Goal: Task Accomplishment & Management: Manage account settings

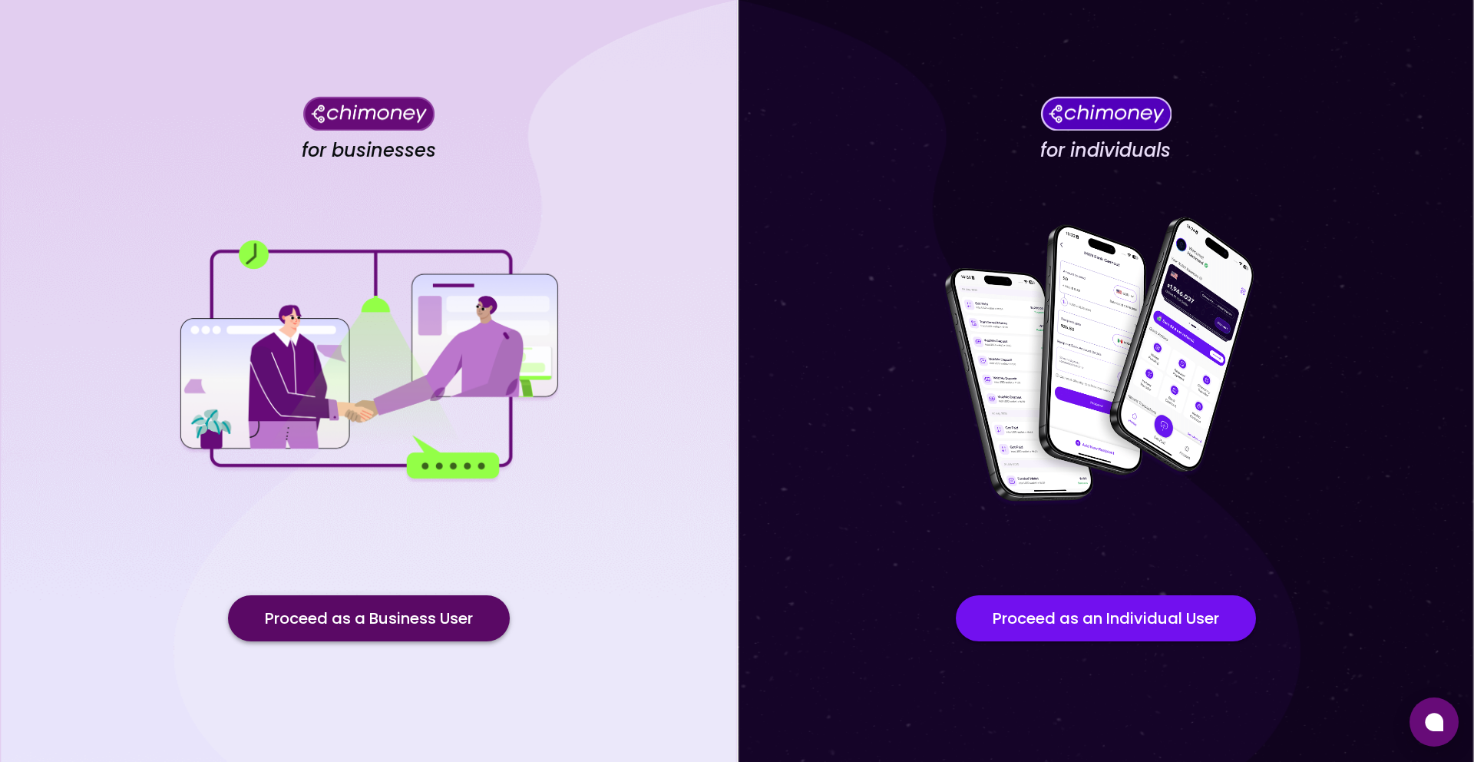
click at [435, 629] on button "Proceed as a Business User" at bounding box center [369, 618] width 282 height 46
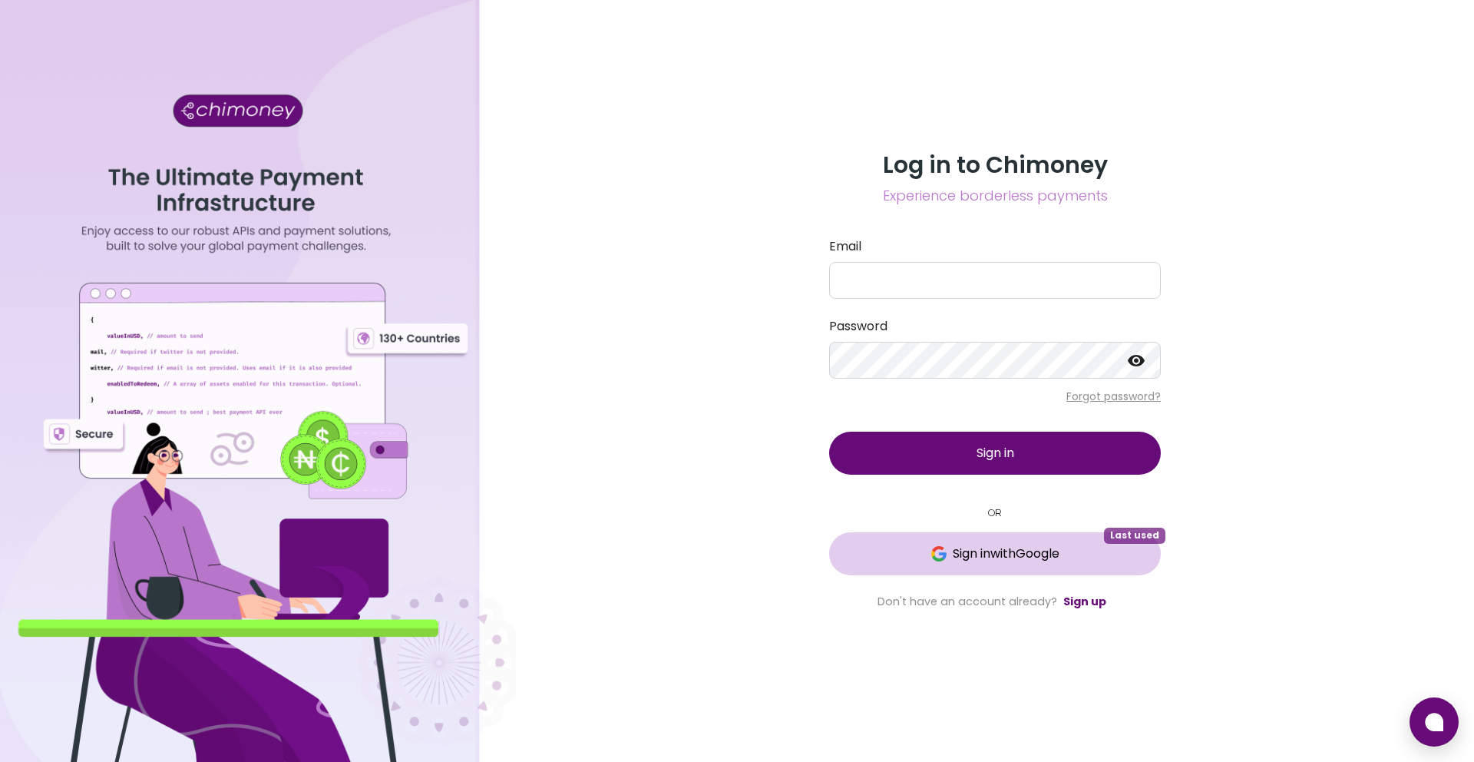
click at [945, 547] on span "Sign in with Google" at bounding box center [995, 553] width 270 height 18
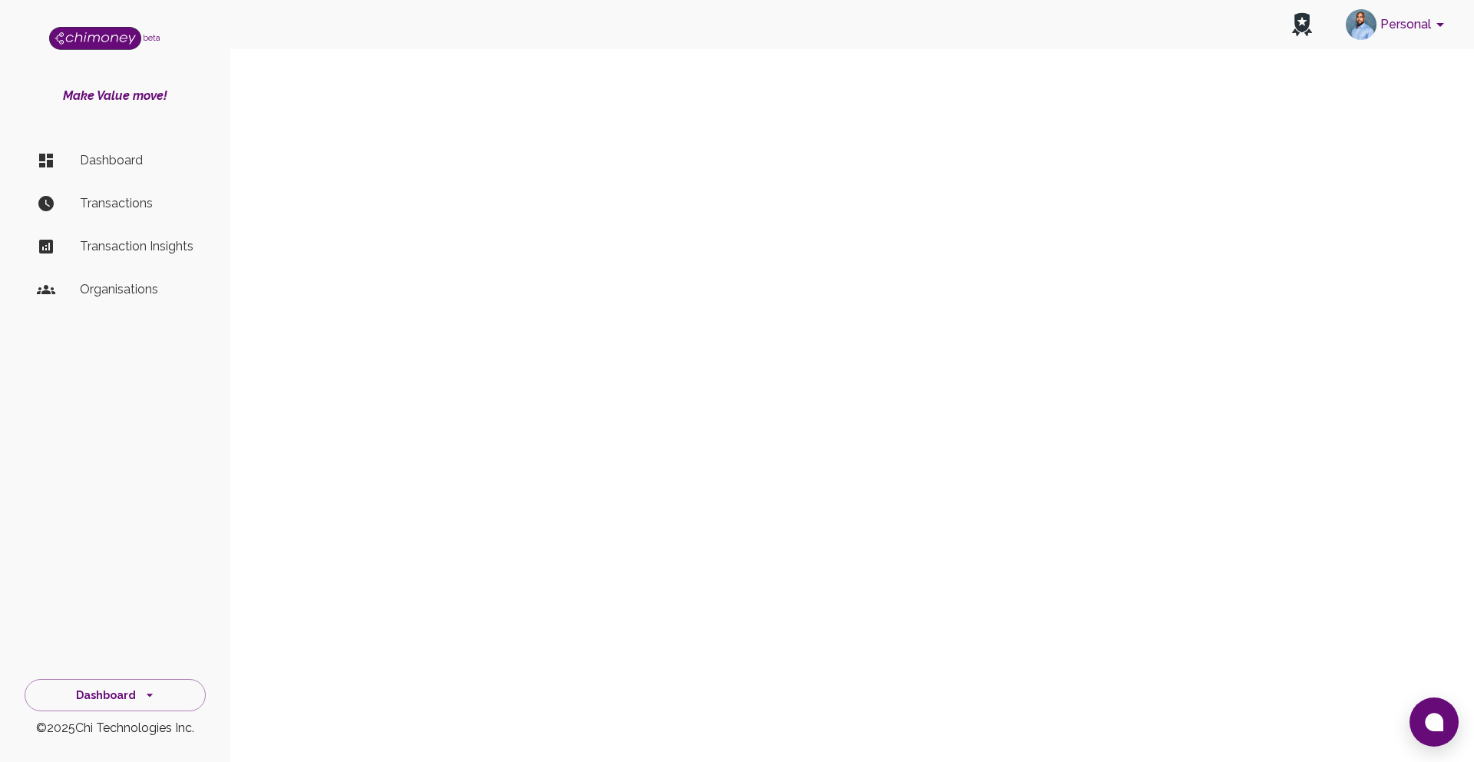
click at [1413, 27] on button "Personal" at bounding box center [1398, 25] width 116 height 40
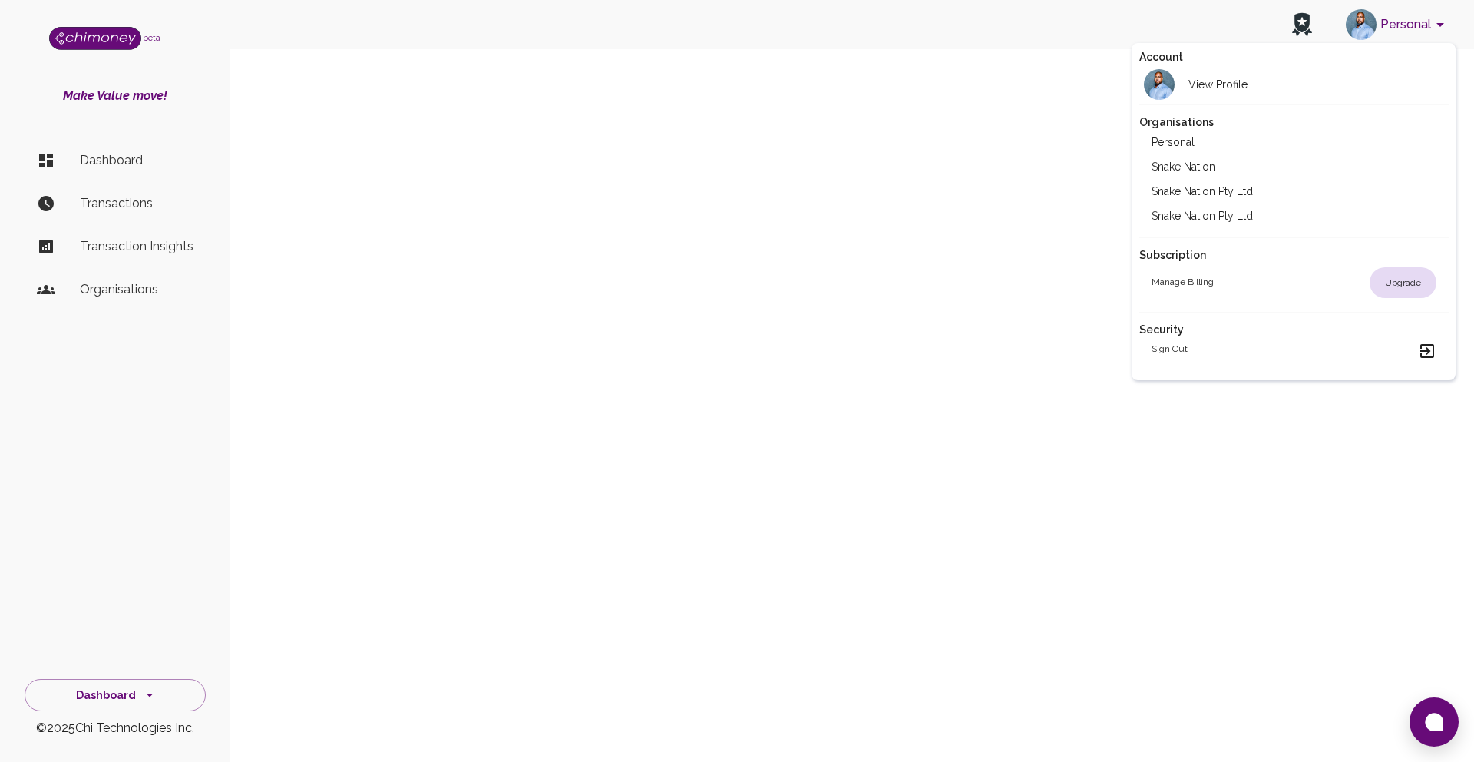
click at [1253, 157] on li "Snake Nation" at bounding box center [1293, 166] width 309 height 25
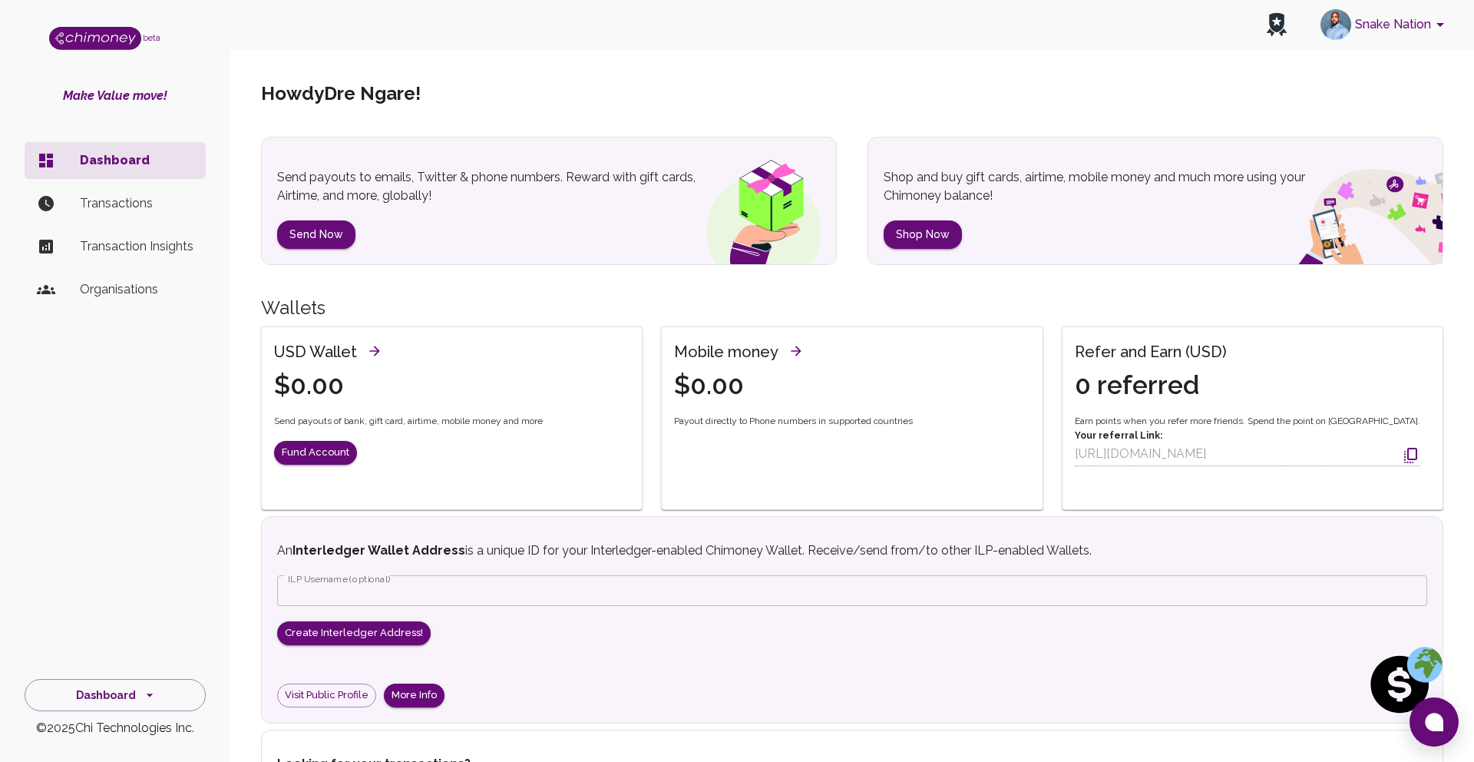
click at [1436, 27] on icon "account of current user" at bounding box center [1440, 24] width 18 height 18
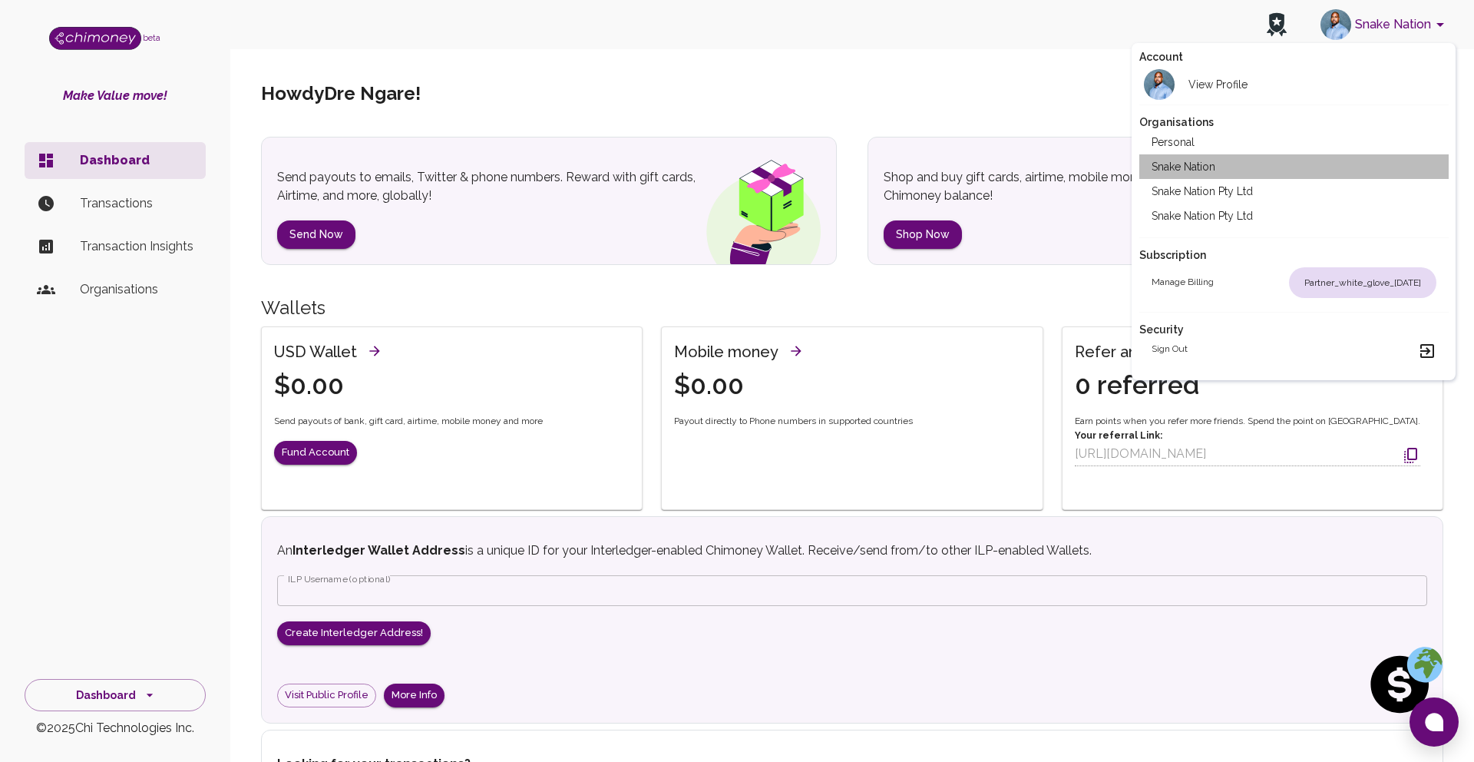
click at [1249, 167] on li "Snake Nation" at bounding box center [1293, 166] width 309 height 25
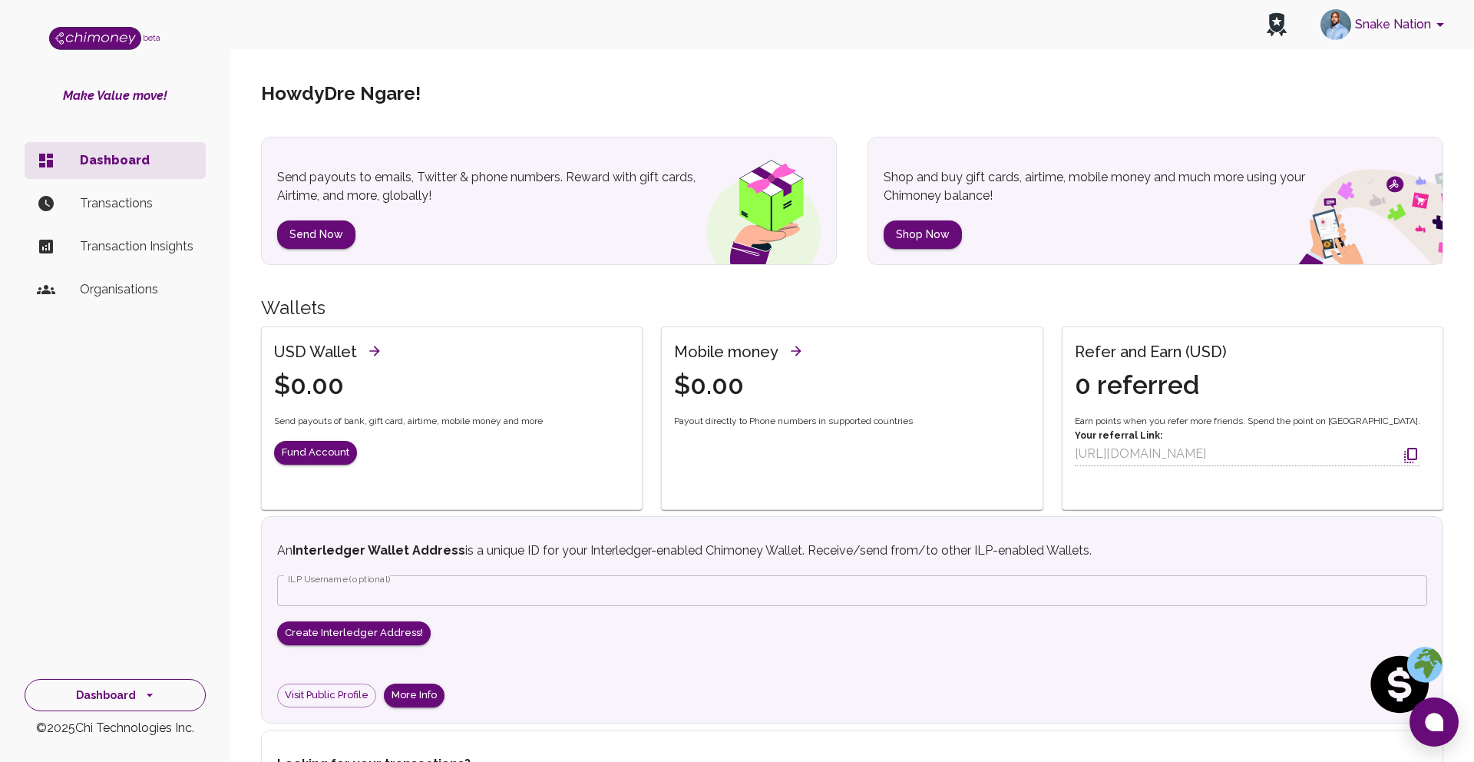
click at [142, 692] on icon "side nav" at bounding box center [149, 694] width 15 height 15
click at [147, 655] on li "Identity Management" at bounding box center [115, 660] width 180 height 37
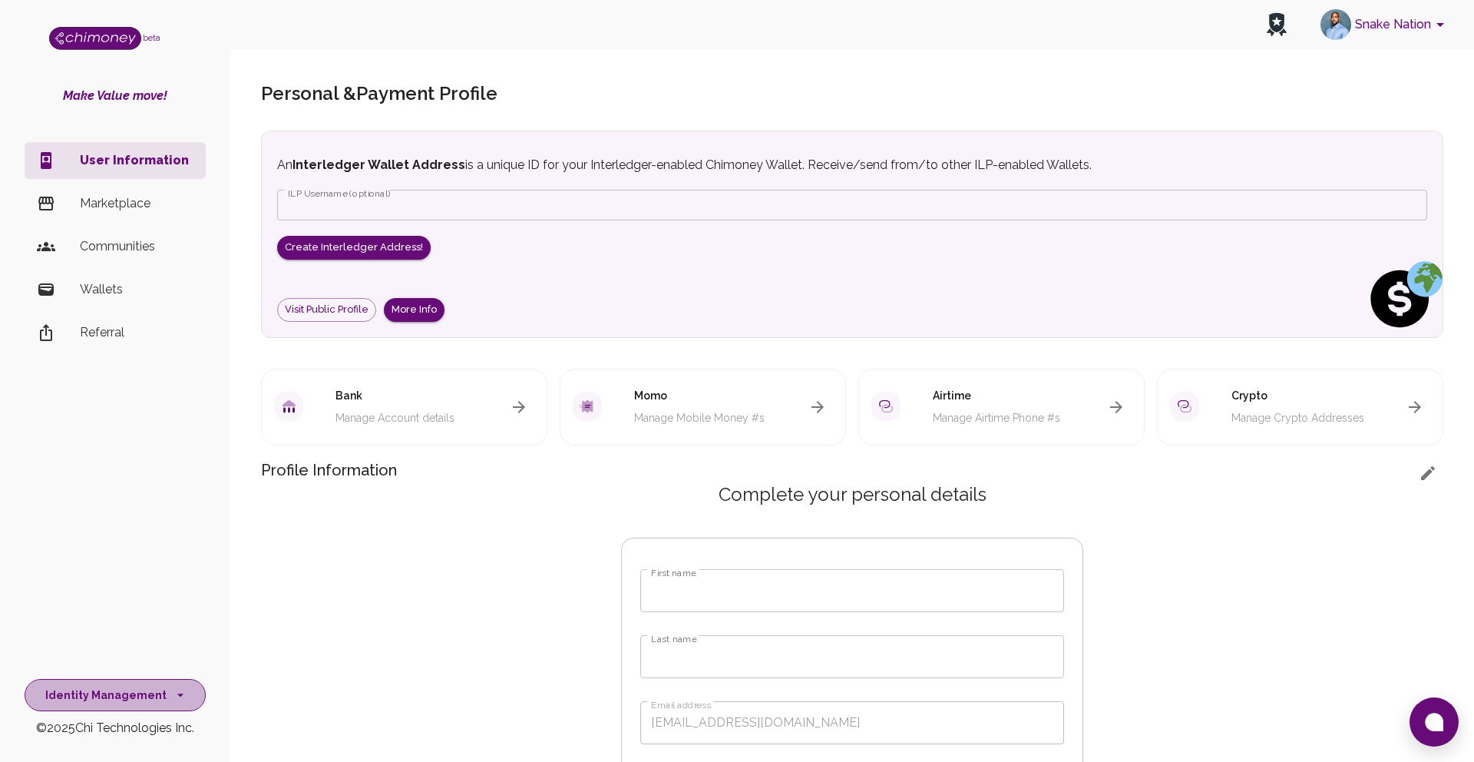
click at [124, 702] on button "Identity Management" at bounding box center [115, 695] width 181 height 33
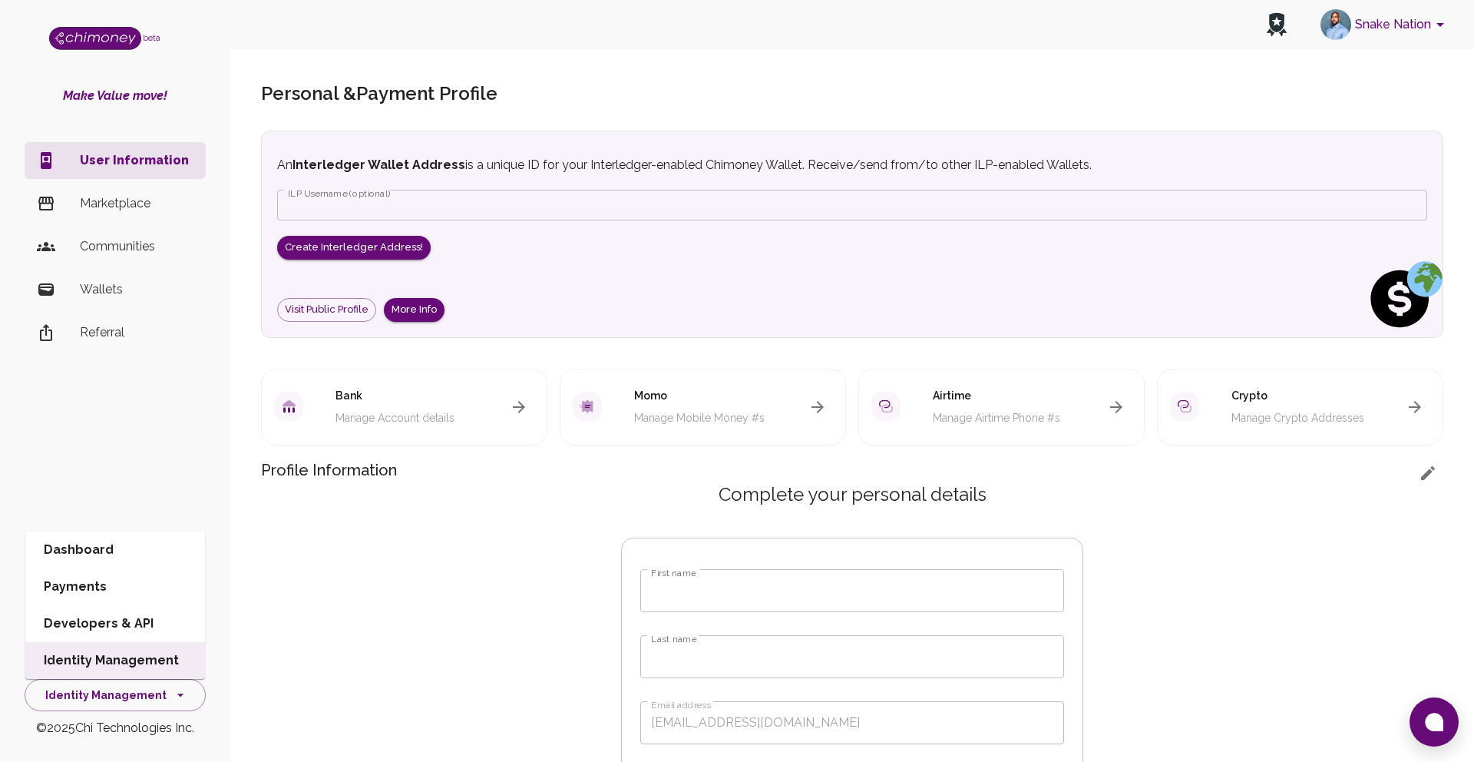
click at [122, 554] on li "Dashboard" at bounding box center [115, 549] width 180 height 37
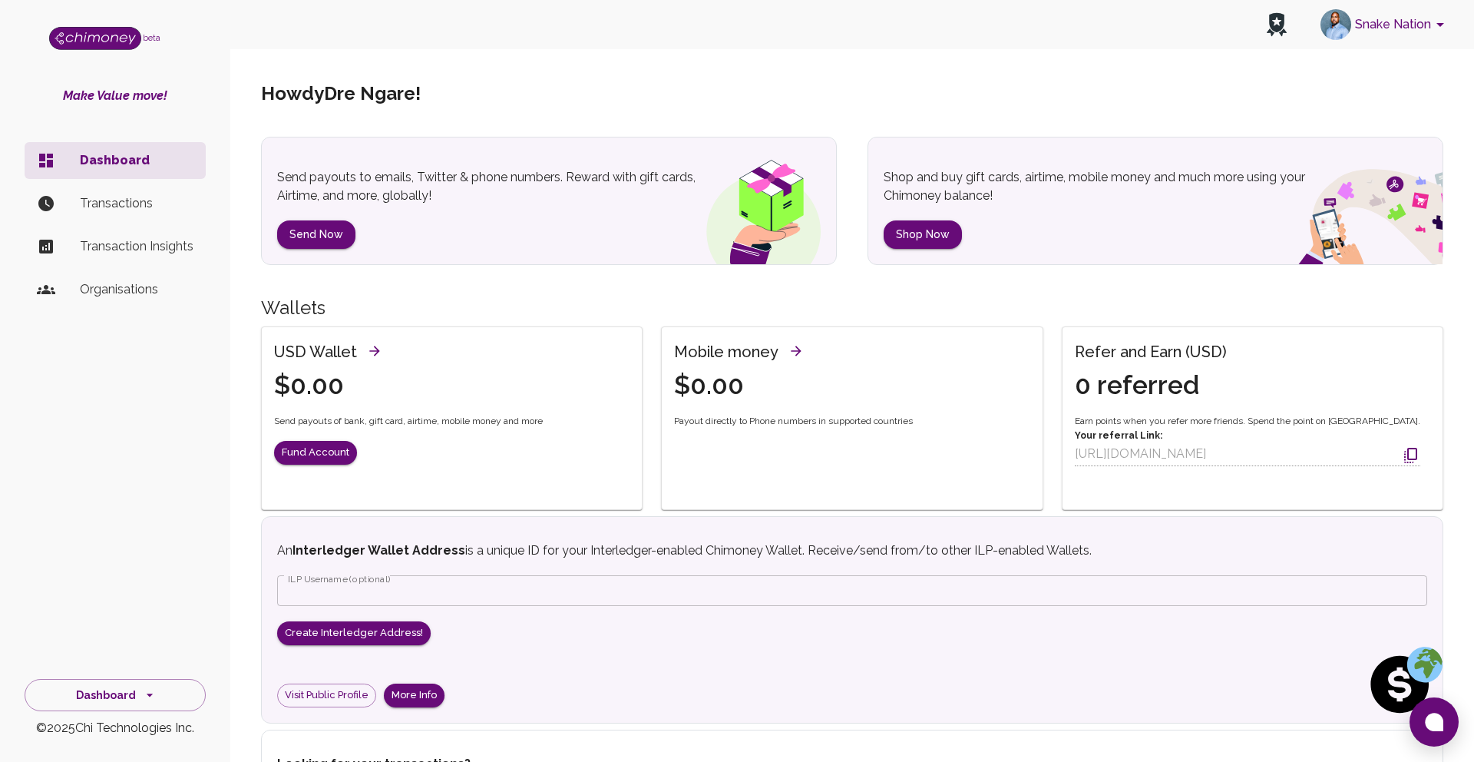
click at [143, 291] on p "Organisations" at bounding box center [137, 289] width 114 height 18
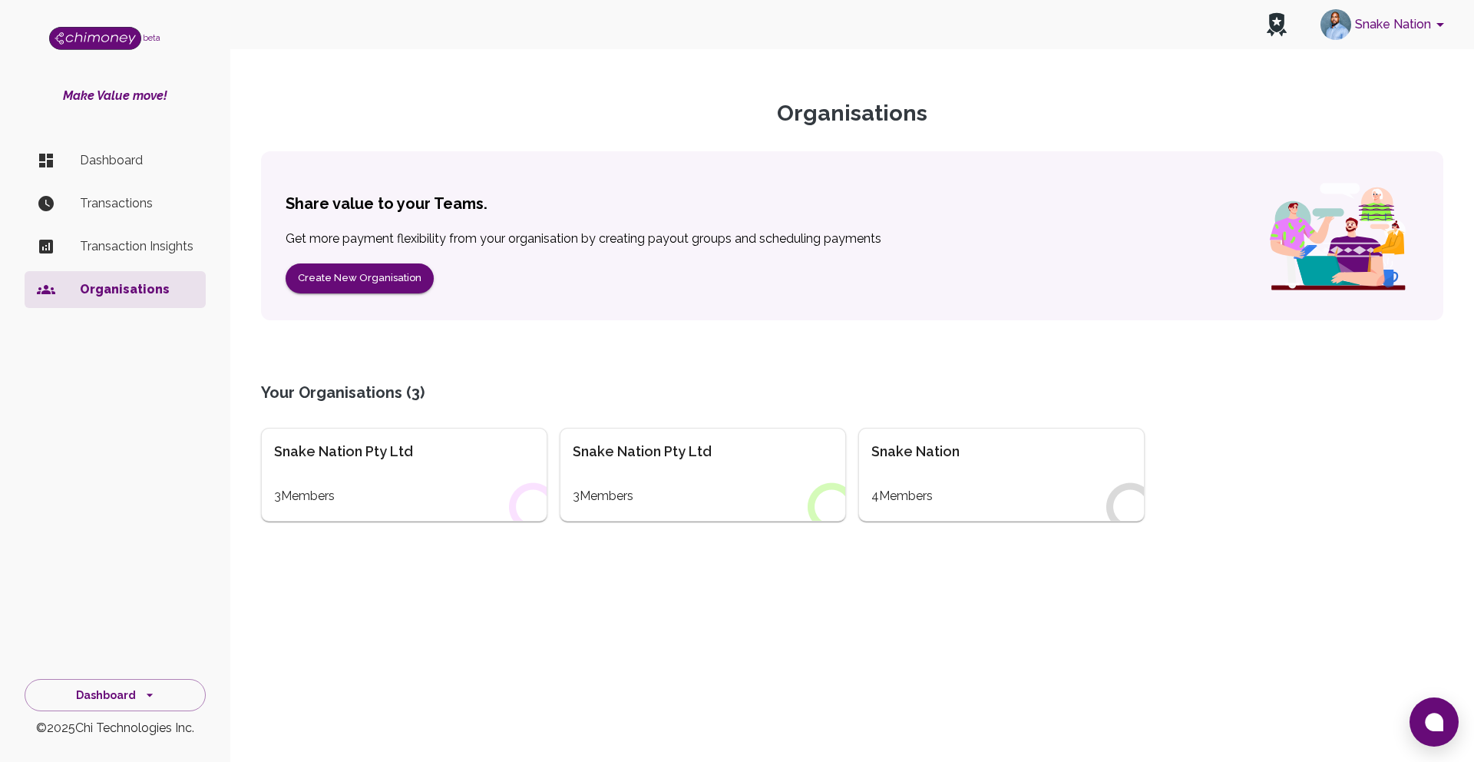
click at [1048, 467] on div "Snake Nation 4 Members" at bounding box center [1001, 475] width 286 height 94
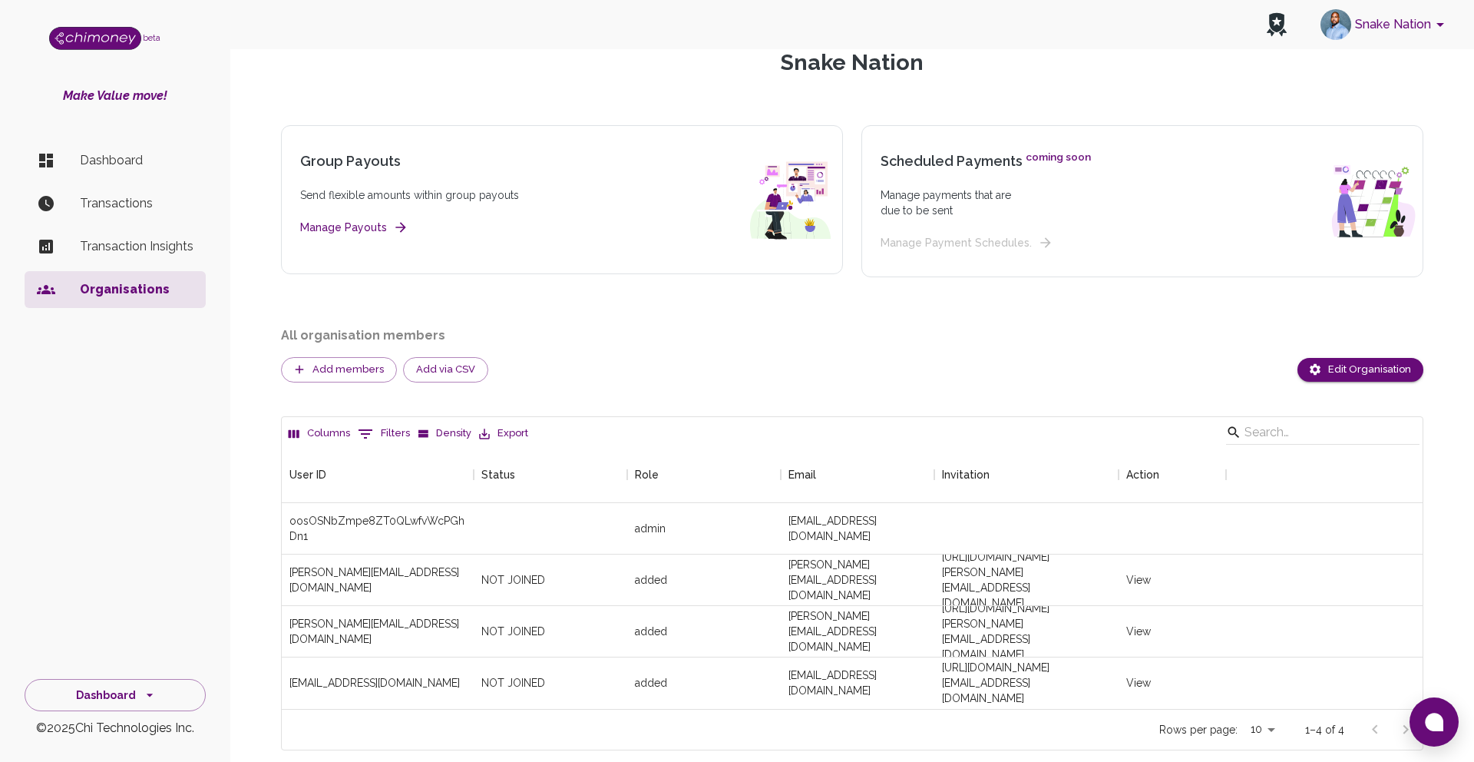
scroll to position [113, 0]
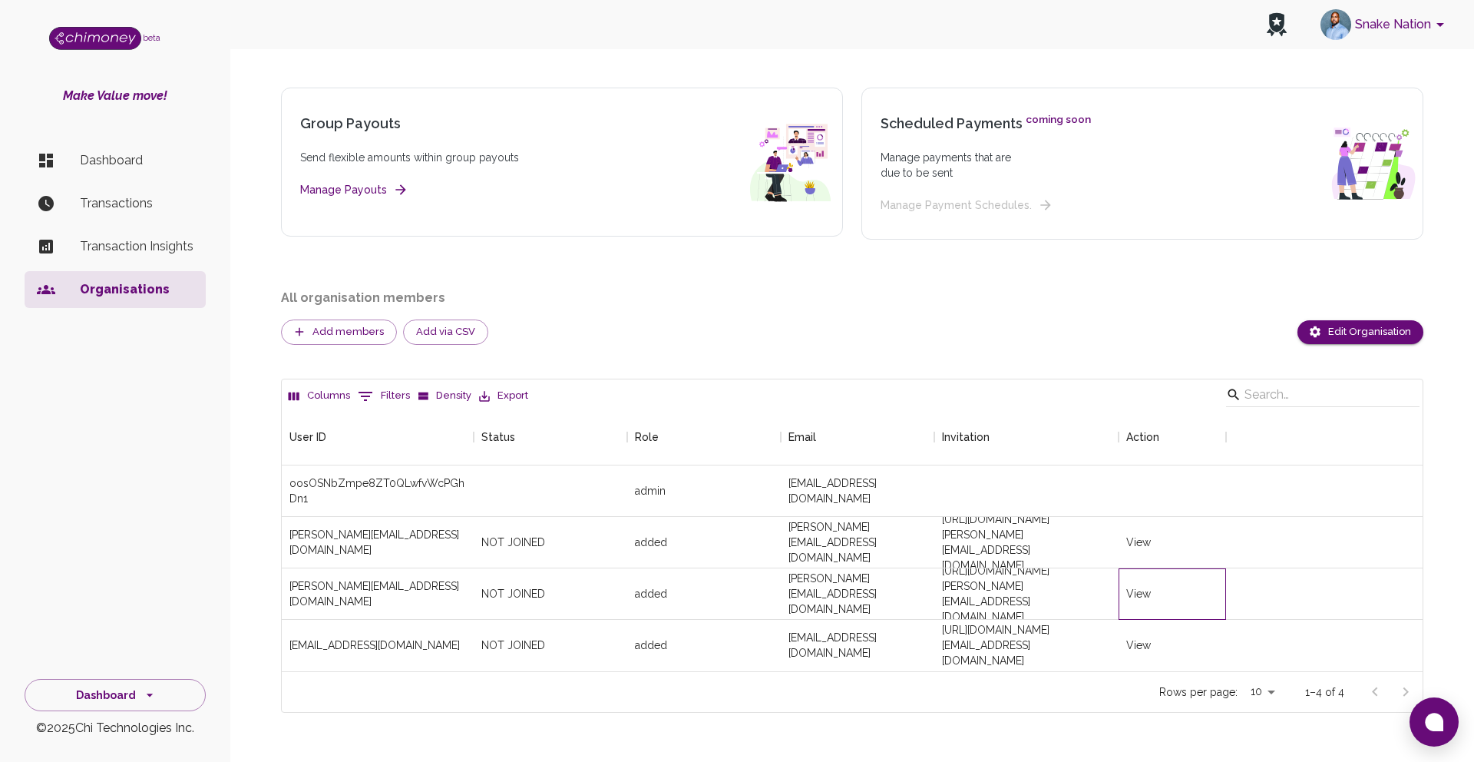
click at [1142, 593] on div "View" at bounding box center [1138, 593] width 25 height 15
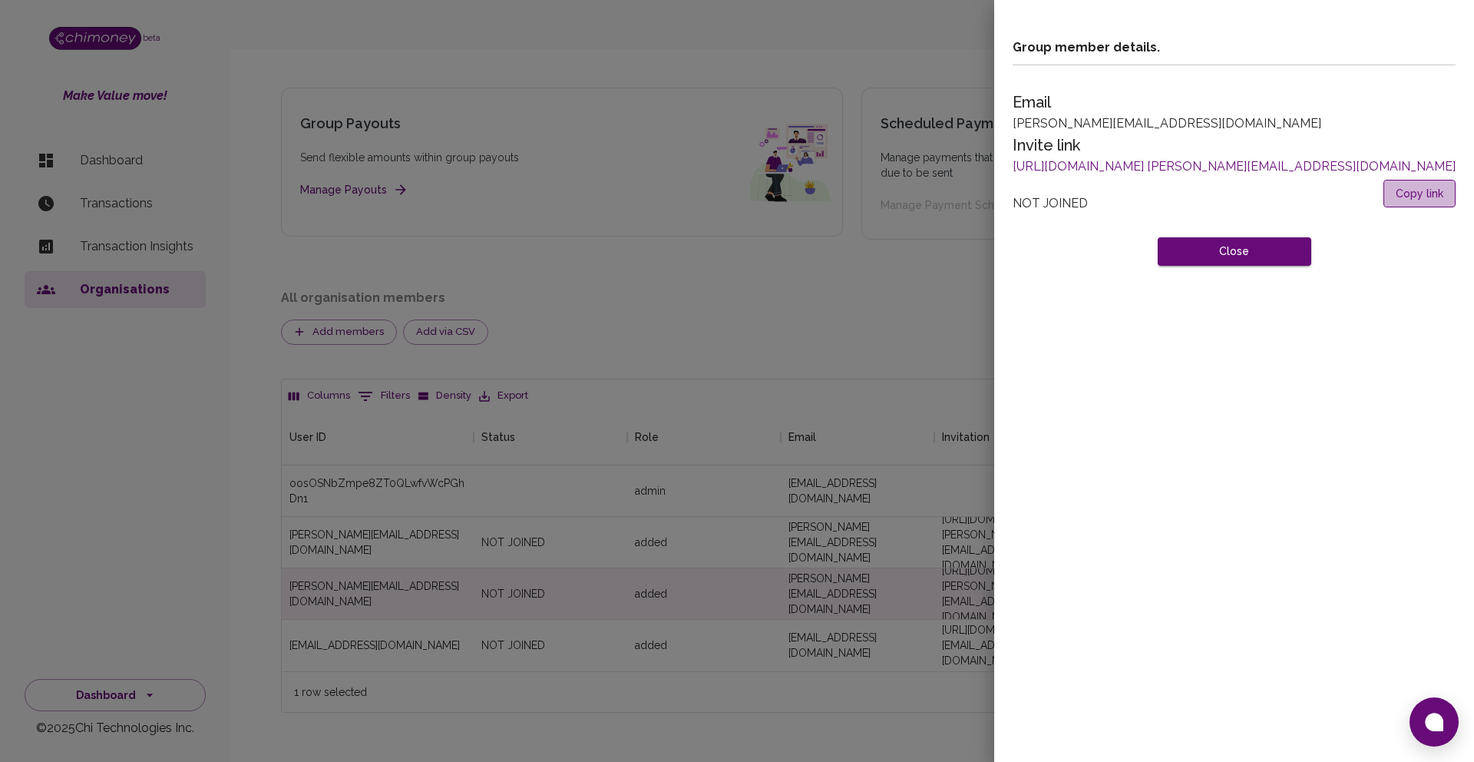
click at [1429, 191] on button "Copy link" at bounding box center [1419, 194] width 72 height 28
click at [1140, 266] on div "Group member details. Email karl@snakenation.co Invite link http://dash.chimone…" at bounding box center [1234, 145] width 480 height 290
click at [1158, 259] on button "Close" at bounding box center [1235, 251] width 154 height 28
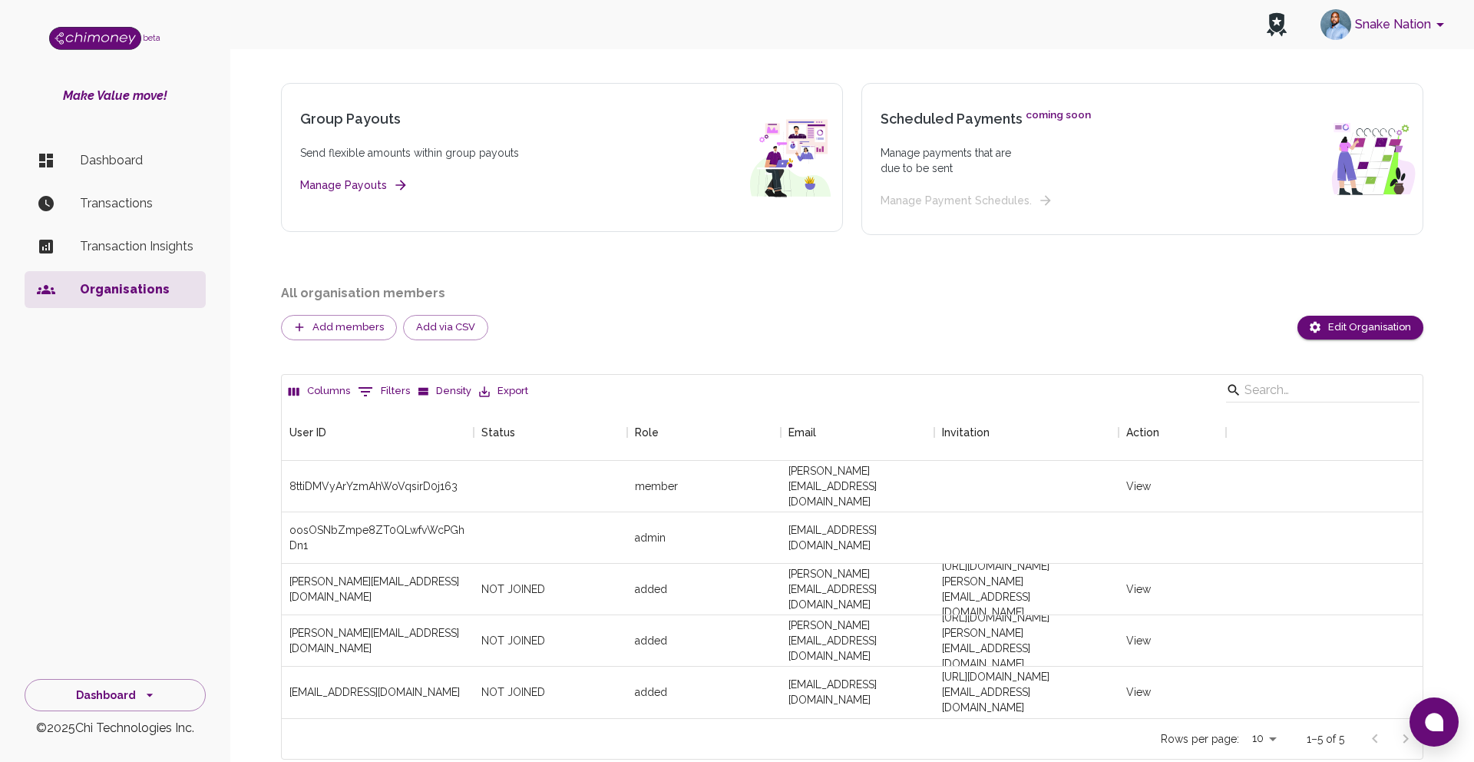
scroll to position [118, 0]
click at [1406, 24] on button "Snake Nation" at bounding box center [1384, 25] width 141 height 40
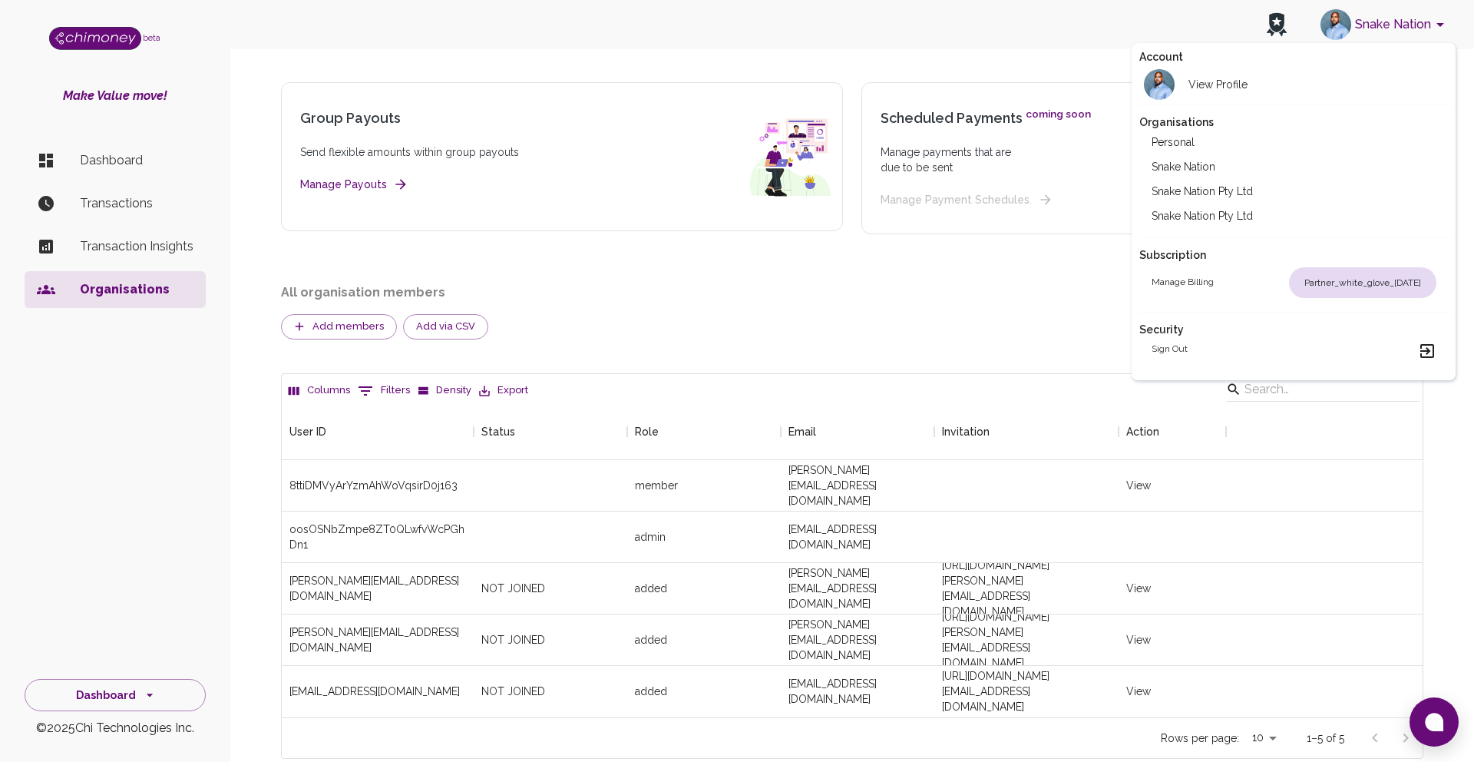
click at [1242, 159] on li "Snake Nation" at bounding box center [1293, 166] width 309 height 25
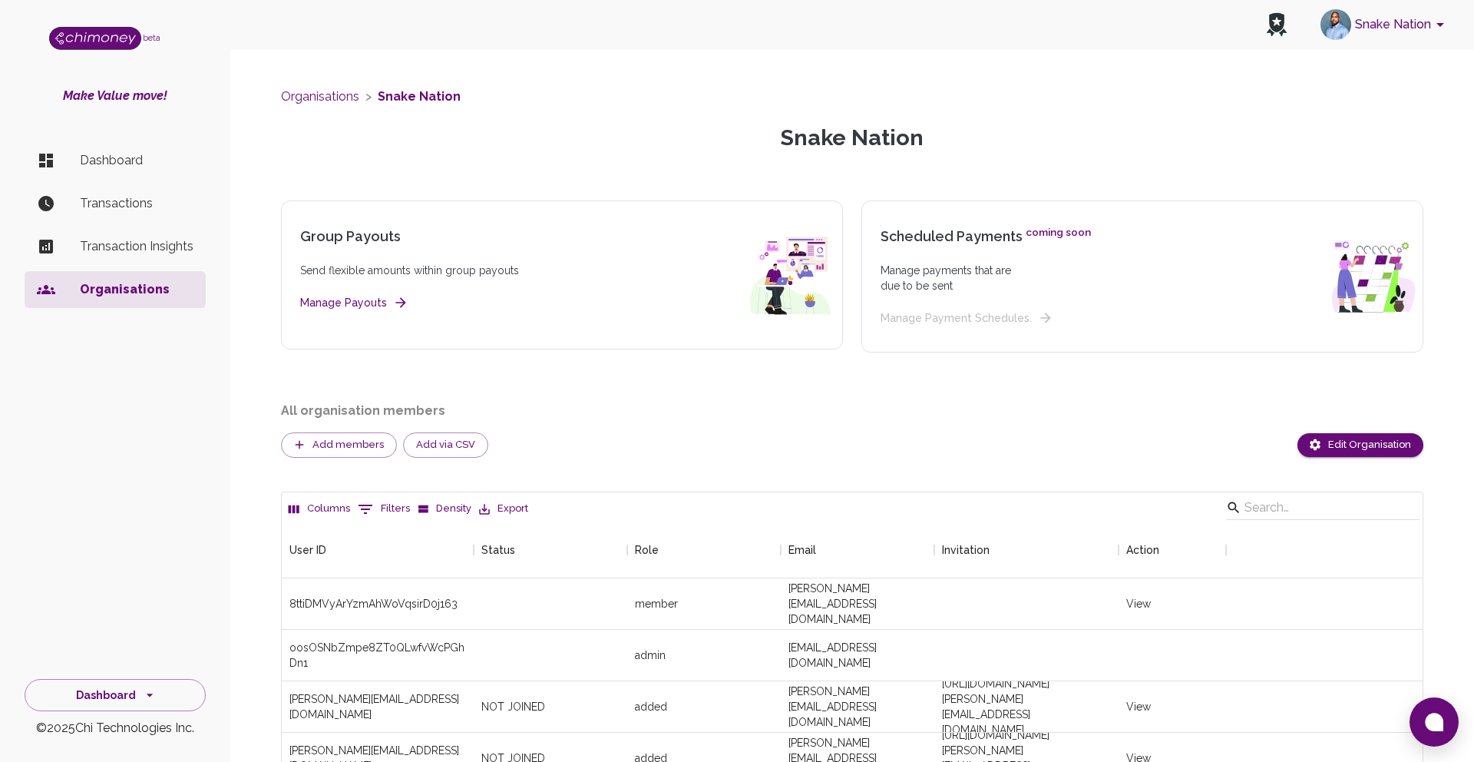
scroll to position [312, 1141]
click at [1392, 25] on button "Snake Nation" at bounding box center [1384, 25] width 141 height 40
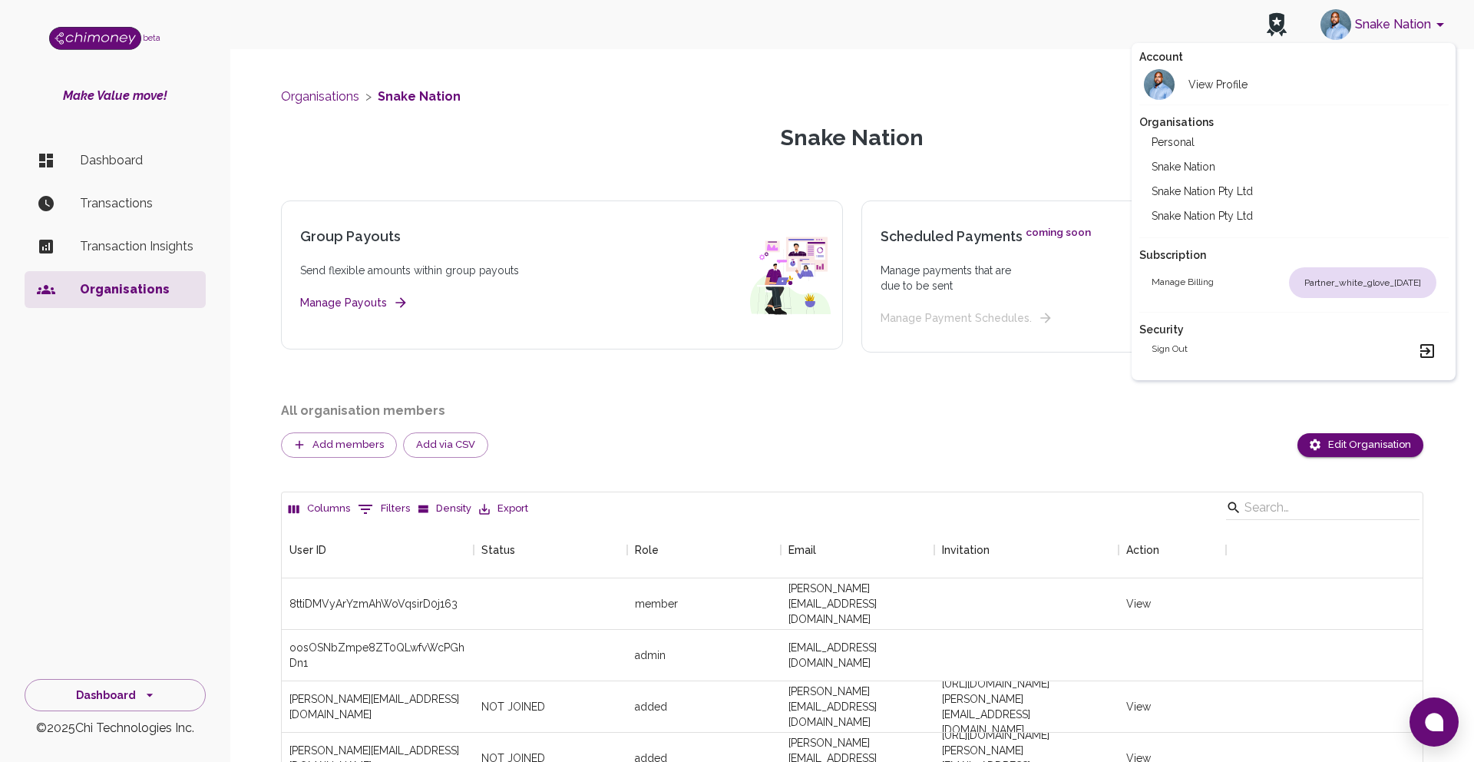
click at [612, 388] on div at bounding box center [737, 381] width 1474 height 762
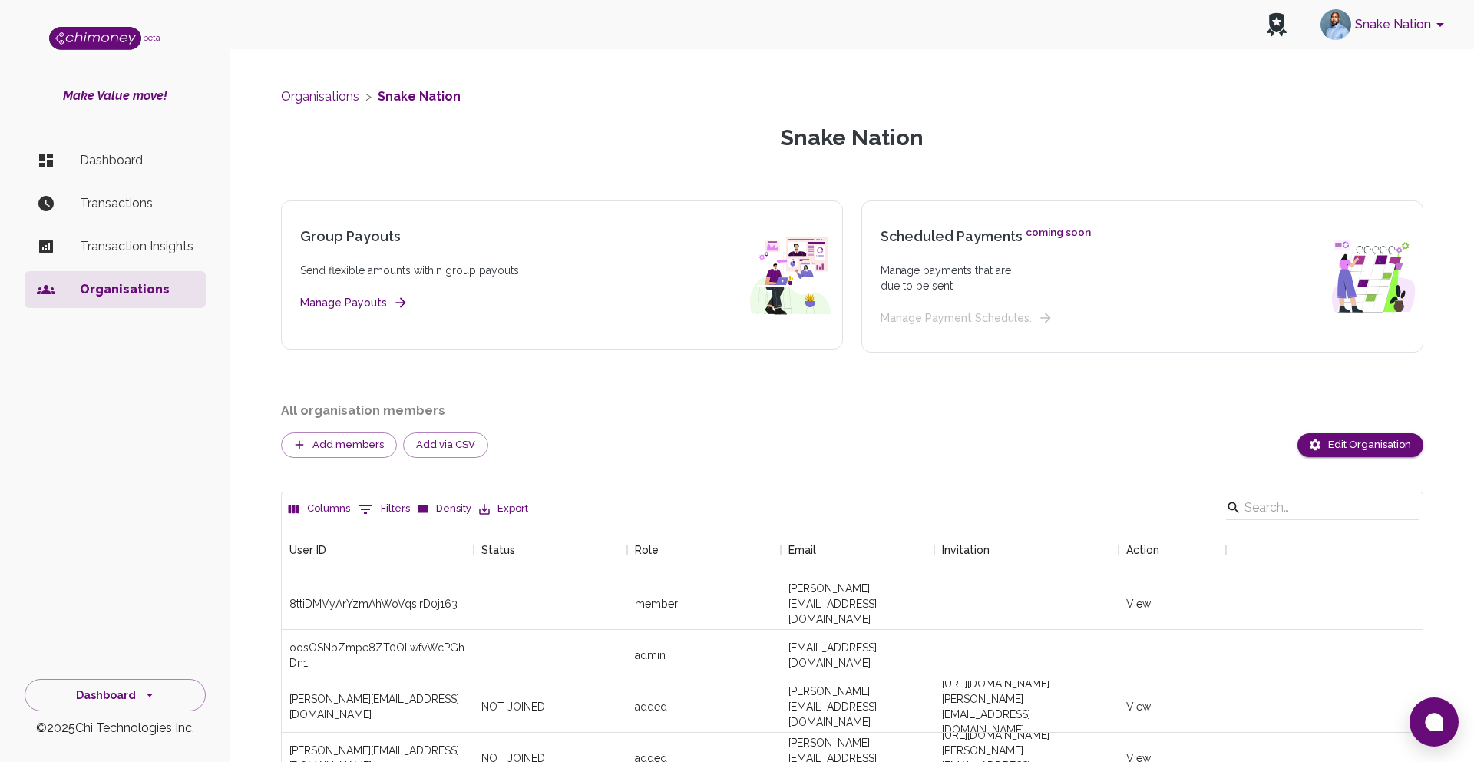
click at [127, 161] on p "Dashboard" at bounding box center [137, 160] width 114 height 18
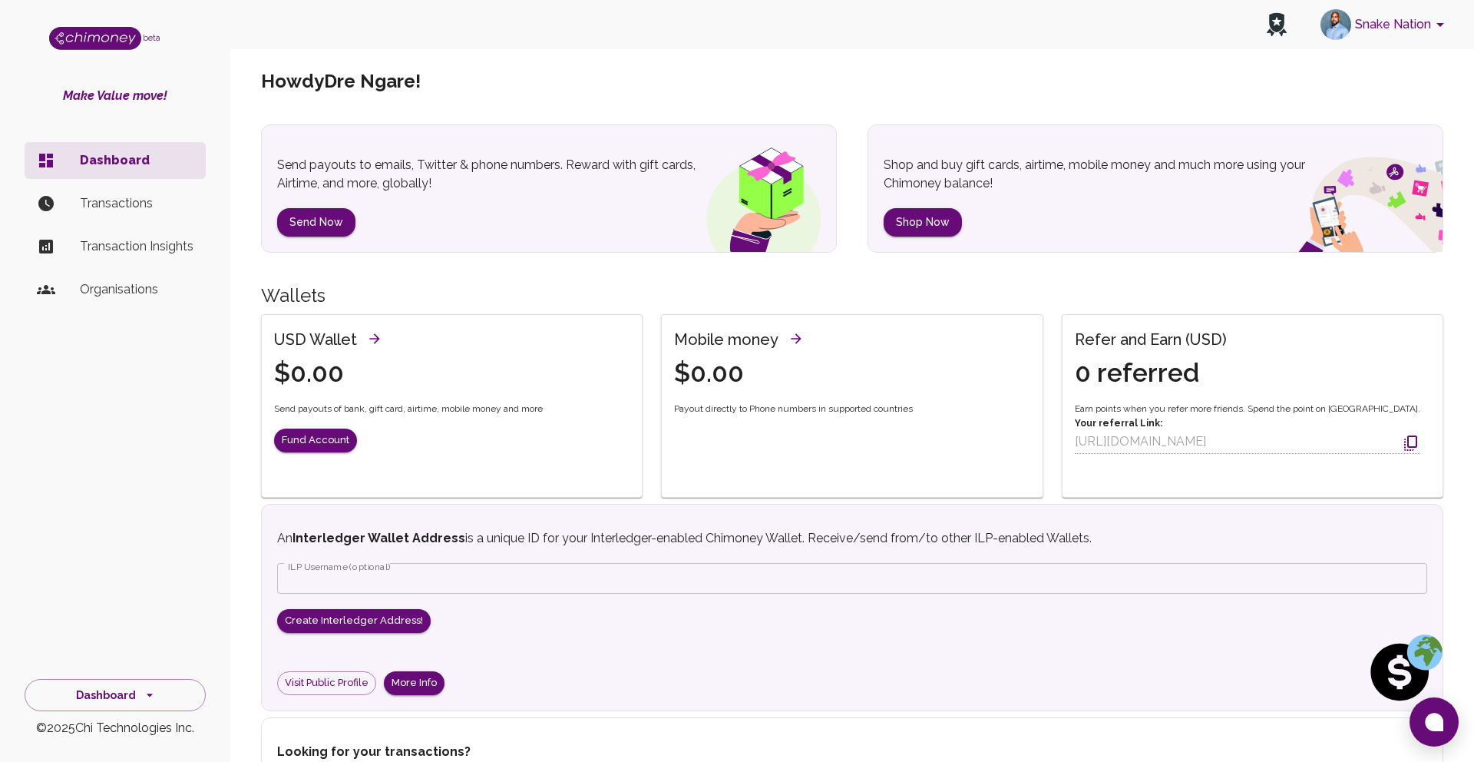
scroll to position [110, 0]
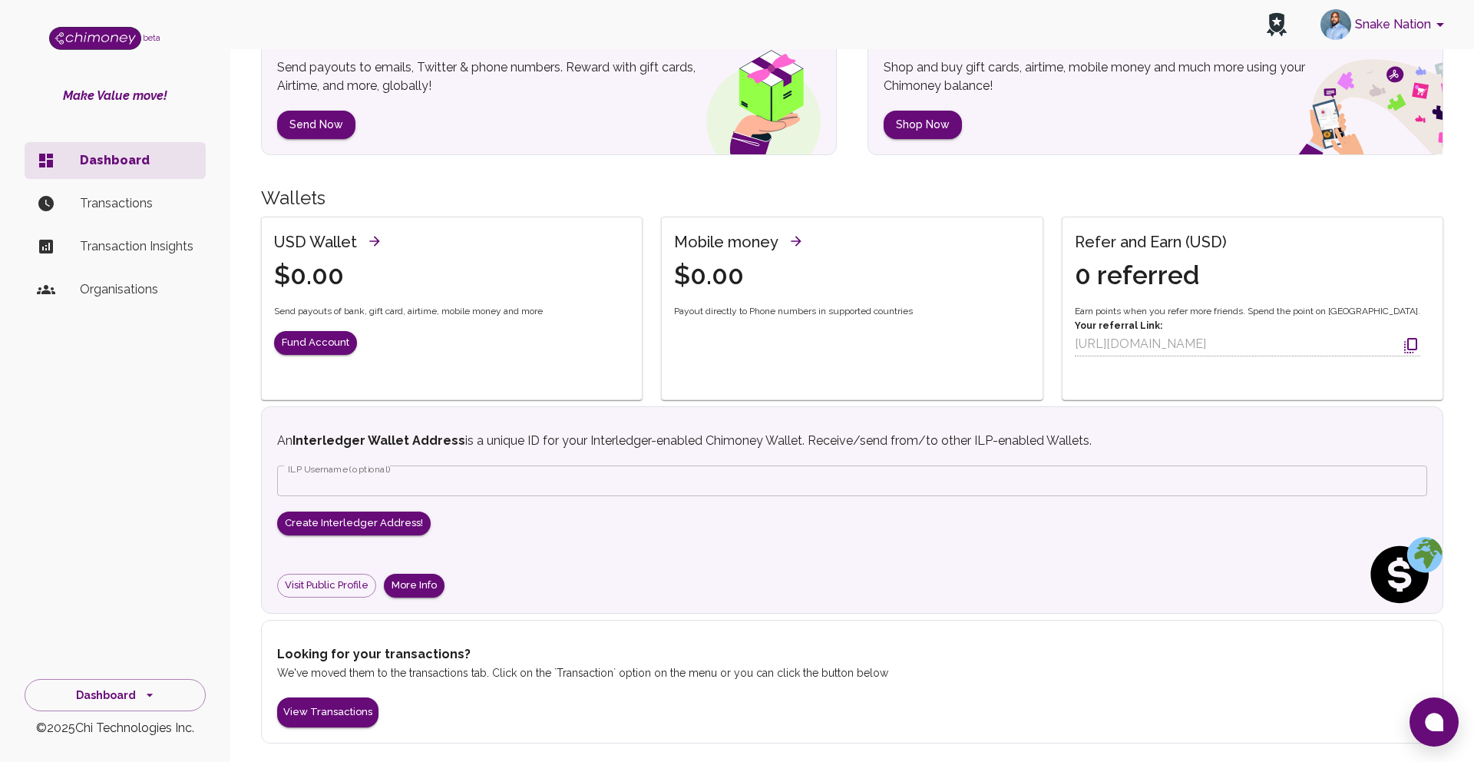
click at [1431, 27] on icon "account of current user" at bounding box center [1440, 24] width 18 height 18
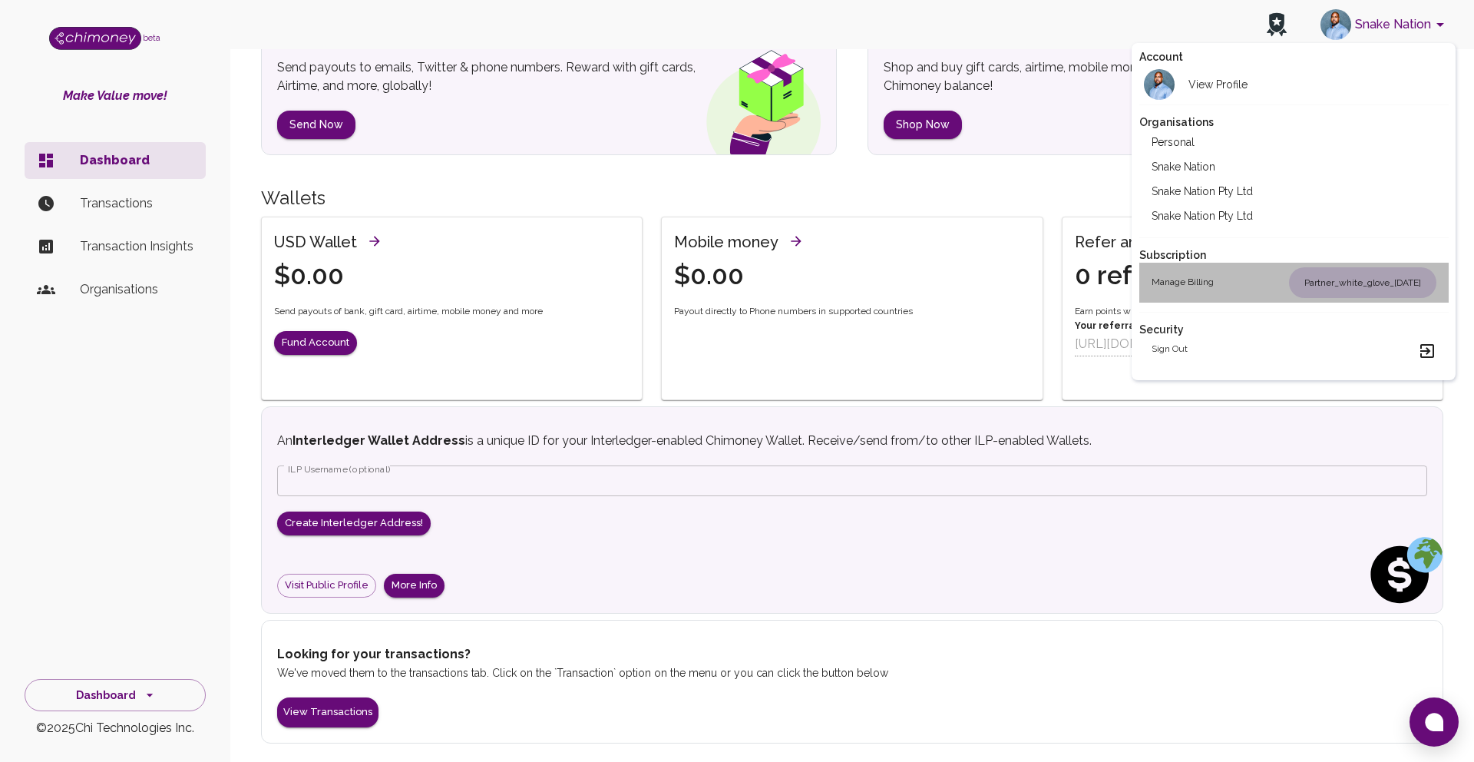
click at [1197, 287] on h2 "Manage billing" at bounding box center [1183, 282] width 62 height 15
